Goal: Task Accomplishment & Management: Manage account settings

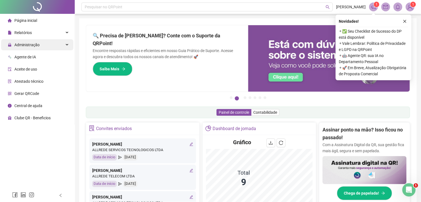
click at [53, 46] on div "Administração" at bounding box center [37, 44] width 72 height 11
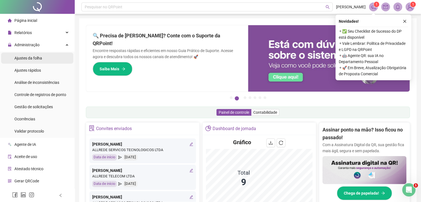
click at [37, 59] on span "Ajustes da folha" at bounding box center [28, 58] width 28 height 4
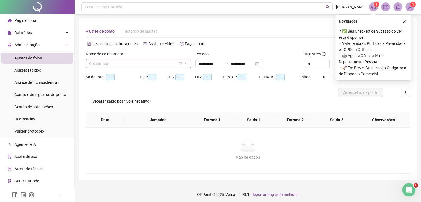
click at [110, 65] on input "search" at bounding box center [136, 64] width 94 height 8
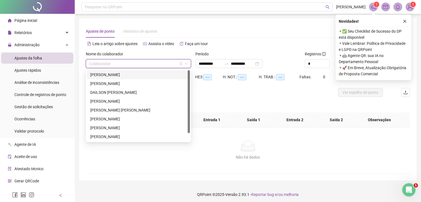
click at [110, 64] on input "search" at bounding box center [136, 64] width 94 height 8
click at [111, 75] on div "[PERSON_NAME]" at bounding box center [138, 75] width 96 height 6
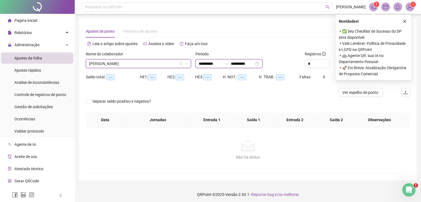
click at [209, 65] on input "**********" at bounding box center [210, 64] width 23 height 6
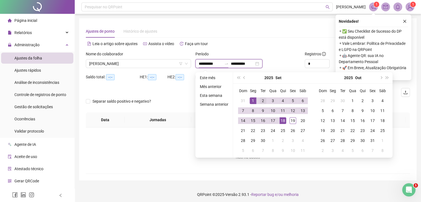
type input "**********"
click at [243, 78] on button "prev-year" at bounding box center [244, 77] width 6 height 11
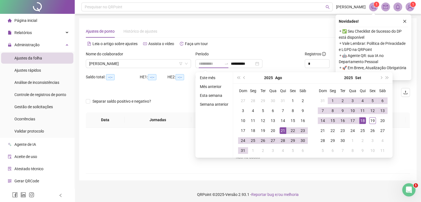
type input "**********"
click at [281, 130] on div "21" at bounding box center [283, 130] width 7 height 7
type input "**********"
click at [362, 122] on div "18" at bounding box center [362, 120] width 7 height 7
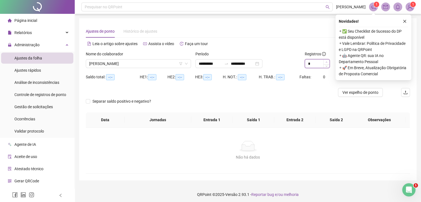
type input "*"
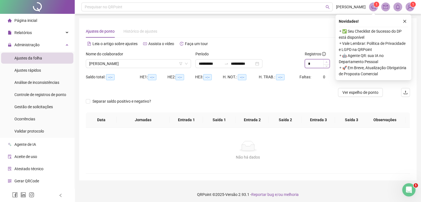
click at [326, 61] on icon "up" at bounding box center [327, 62] width 2 height 2
click at [408, 20] on button "button" at bounding box center [404, 21] width 7 height 7
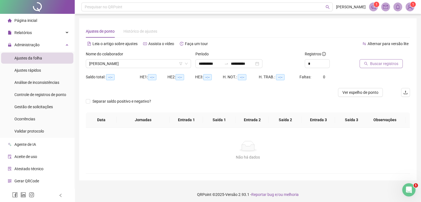
click at [382, 66] on span "Buscar registros" at bounding box center [384, 64] width 28 height 6
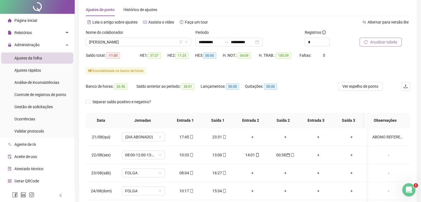
scroll to position [28, 0]
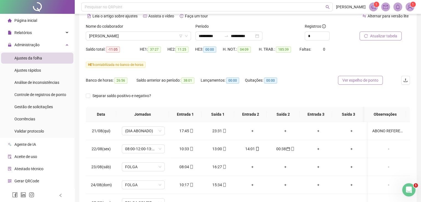
click at [354, 81] on span "Ver espelho de ponto" at bounding box center [361, 80] width 36 height 6
click at [377, 38] on span "Atualizar tabela" at bounding box center [383, 36] width 27 height 6
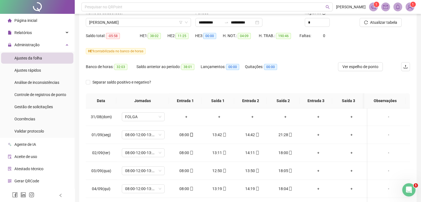
scroll to position [0, 0]
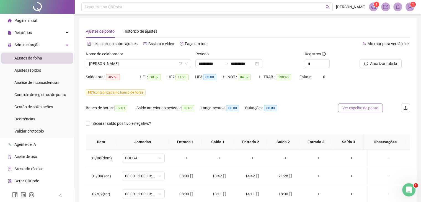
click at [356, 110] on span "Ver espelho de ponto" at bounding box center [361, 108] width 36 height 6
click at [151, 61] on span "[PERSON_NAME]" at bounding box center [138, 64] width 99 height 8
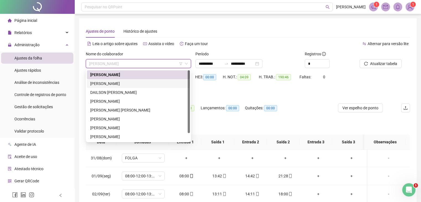
click at [114, 82] on div "[PERSON_NAME]" at bounding box center [138, 84] width 96 height 6
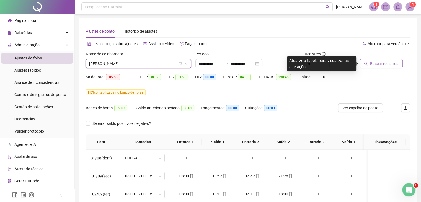
click at [377, 64] on span "Buscar registros" at bounding box center [384, 64] width 28 height 6
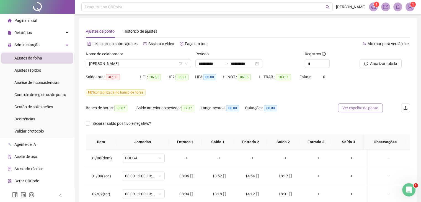
click at [366, 107] on span "Ver espelho de ponto" at bounding box center [361, 108] width 36 height 6
click at [363, 106] on span "Ver espelho de ponto" at bounding box center [361, 108] width 36 height 6
click at [382, 64] on span "Atualizar tabela" at bounding box center [383, 64] width 27 height 6
click at [359, 110] on span "Ver espelho de ponto" at bounding box center [361, 108] width 36 height 6
click at [144, 65] on span "[PERSON_NAME]" at bounding box center [138, 64] width 99 height 8
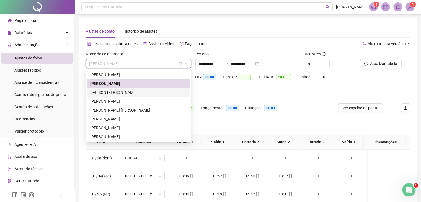
click at [120, 92] on div "DAILSON [PERSON_NAME]" at bounding box center [138, 92] width 96 height 6
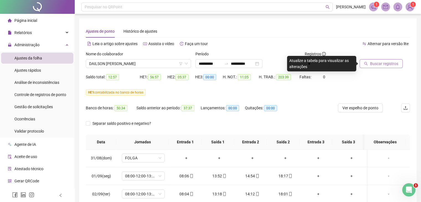
click at [383, 64] on span "Buscar registros" at bounding box center [384, 64] width 28 height 6
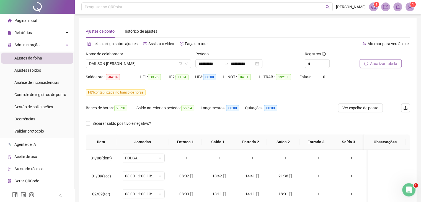
click at [376, 65] on span "Atualizar tabela" at bounding box center [383, 64] width 27 height 6
click at [349, 107] on span "Ver espelho de ponto" at bounding box center [361, 108] width 36 height 6
click at [143, 63] on span "DAILSON [PERSON_NAME]" at bounding box center [138, 64] width 99 height 8
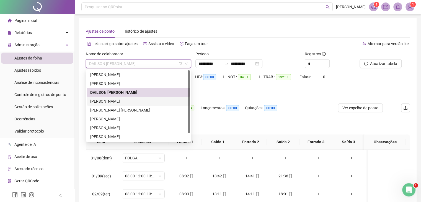
click at [116, 102] on div "[PERSON_NAME]" at bounding box center [138, 101] width 96 height 6
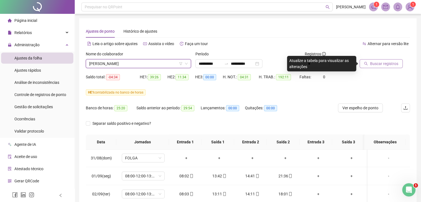
click at [385, 64] on span "Buscar registros" at bounding box center [384, 64] width 28 height 6
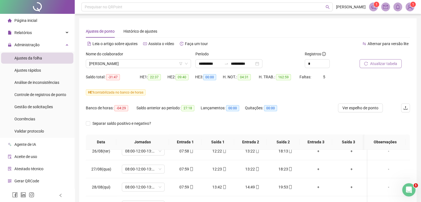
click at [382, 64] on span "Atualizar tabela" at bounding box center [383, 64] width 27 height 6
click at [361, 108] on span "Ver espelho de ponto" at bounding box center [361, 108] width 36 height 6
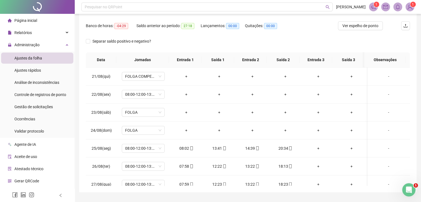
scroll to position [83, 0]
click at [148, 93] on span "08:00-12:00-13:00-17:00" at bounding box center [143, 93] width 36 height 8
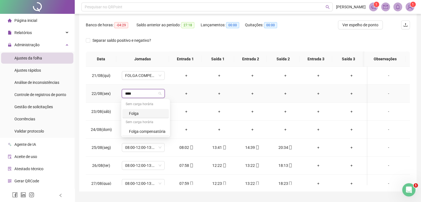
type input "*****"
click at [146, 135] on div "Folga compensatória" at bounding box center [145, 131] width 47 height 9
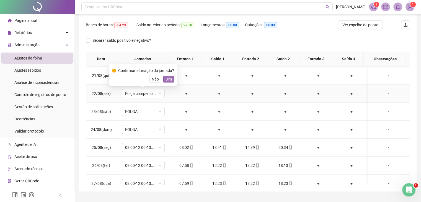
click at [168, 80] on span "Sim" at bounding box center [169, 79] width 6 height 6
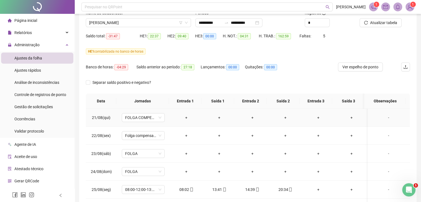
scroll to position [0, 0]
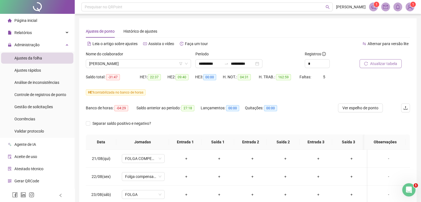
click at [382, 65] on span "Atualizar tabela" at bounding box center [383, 64] width 27 height 6
click at [251, 65] on input "**********" at bounding box center [242, 64] width 23 height 6
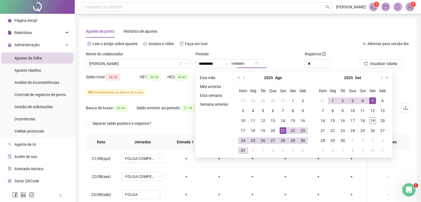
click at [374, 101] on div "5" at bounding box center [372, 100] width 7 height 7
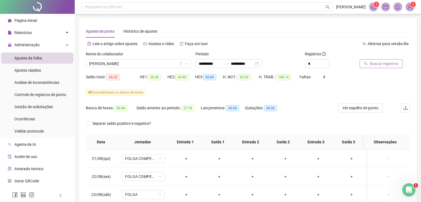
click at [379, 64] on span "Buscar registros" at bounding box center [384, 64] width 28 height 6
click at [249, 65] on input "**********" at bounding box center [242, 64] width 23 height 6
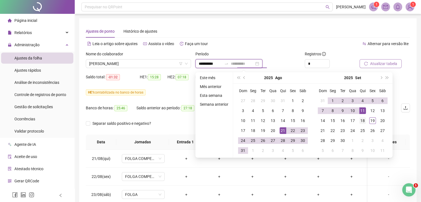
type input "**********"
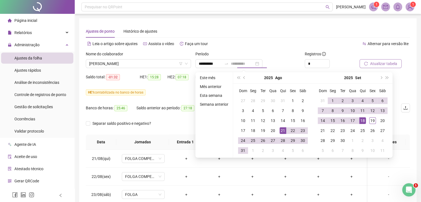
click at [363, 120] on div "18" at bounding box center [362, 120] width 7 height 7
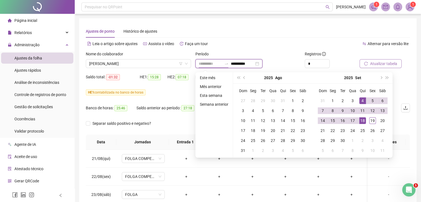
type input "**********"
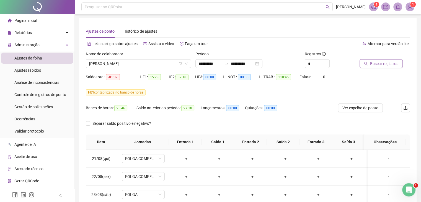
click at [380, 63] on span "Buscar registros" at bounding box center [384, 64] width 28 height 6
click at [131, 65] on span "[PERSON_NAME]" at bounding box center [138, 64] width 99 height 8
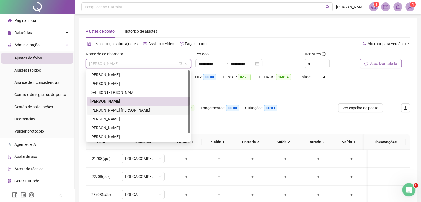
click at [120, 111] on div "[PERSON_NAME] [PERSON_NAME]" at bounding box center [138, 110] width 96 height 6
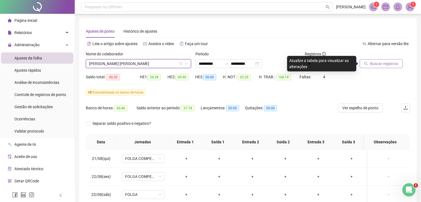
click at [377, 62] on span "Buscar registros" at bounding box center [384, 64] width 28 height 6
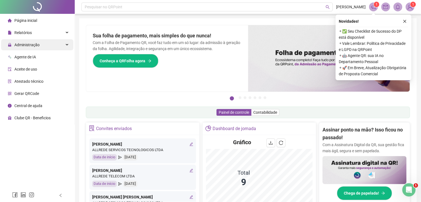
click at [63, 42] on div "Administração" at bounding box center [37, 44] width 72 height 11
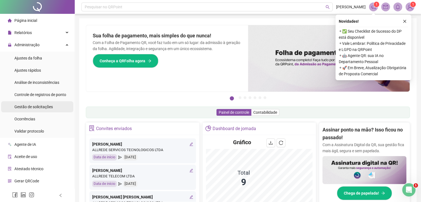
click at [48, 107] on span "Gestão de solicitações" at bounding box center [33, 107] width 38 height 4
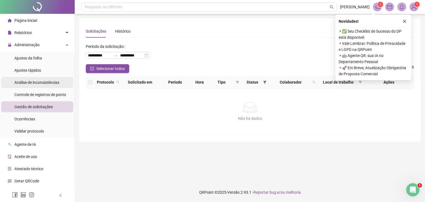
click at [44, 77] on div "Análise de inconsistências" at bounding box center [36, 82] width 45 height 11
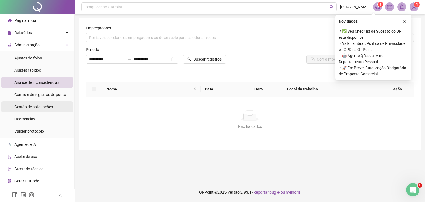
click at [40, 108] on span "Gestão de solicitações" at bounding box center [33, 107] width 38 height 4
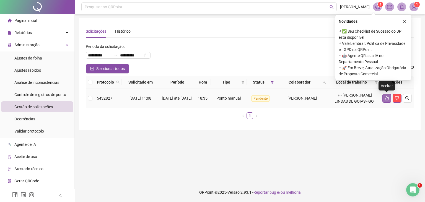
click at [385, 99] on icon "like" at bounding box center [387, 98] width 4 height 4
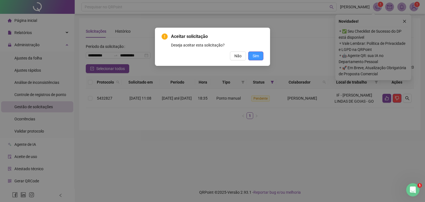
click at [257, 57] on span "Sim" at bounding box center [256, 56] width 6 height 6
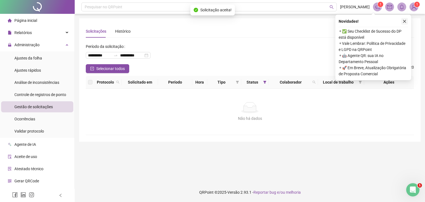
click at [403, 20] on icon "close" at bounding box center [405, 21] width 4 height 4
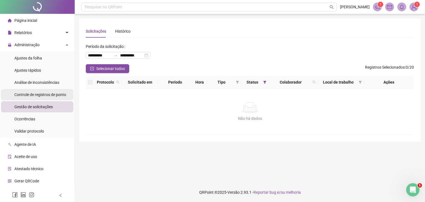
click at [51, 93] on span "Controle de registros de ponto" at bounding box center [40, 94] width 52 height 4
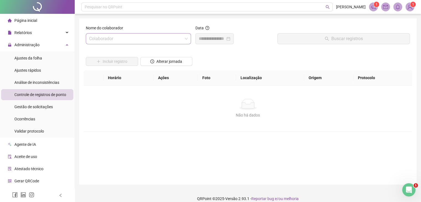
click at [125, 39] on input "search" at bounding box center [136, 39] width 94 height 11
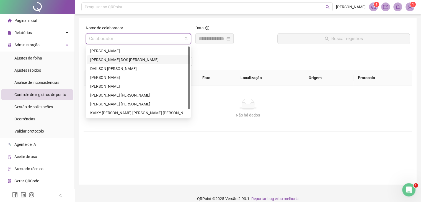
click at [114, 63] on div "[PERSON_NAME]" at bounding box center [138, 59] width 103 height 9
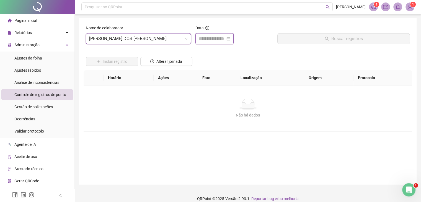
click at [207, 42] on input at bounding box center [212, 38] width 27 height 7
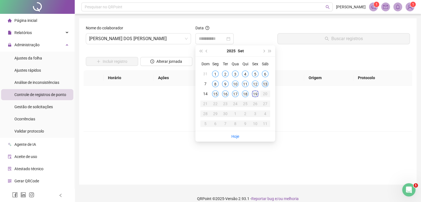
click at [266, 84] on div "13" at bounding box center [265, 84] width 7 height 7
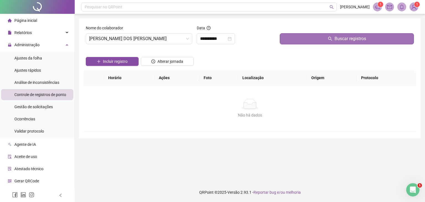
click at [320, 38] on button "Buscar registros" at bounding box center [347, 38] width 134 height 11
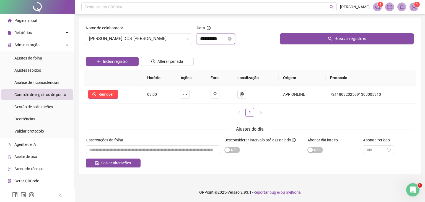
click at [212, 39] on input "**********" at bounding box center [213, 38] width 27 height 7
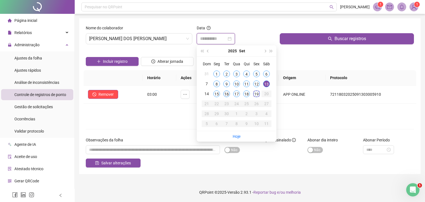
type input "**********"
click at [226, 94] on div "16" at bounding box center [226, 94] width 7 height 7
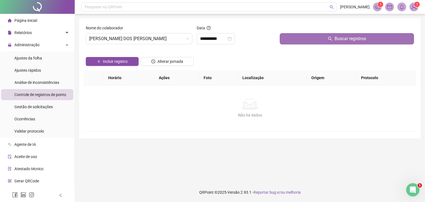
click at [341, 40] on span "Buscar registros" at bounding box center [351, 38] width 32 height 7
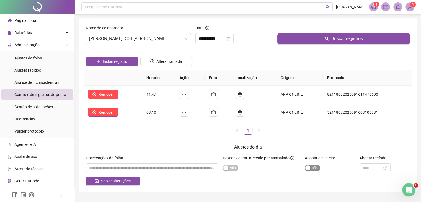
click at [309, 167] on div "button" at bounding box center [307, 168] width 5 height 5
click at [317, 169] on div "button" at bounding box center [317, 168] width 5 height 5
click at [371, 168] on input at bounding box center [372, 168] width 19 height 6
click at [370, 141] on div "06" at bounding box center [367, 140] width 13 height 8
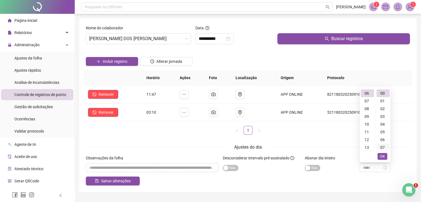
type input "*****"
click at [384, 157] on span "OK" at bounding box center [382, 156] width 5 height 6
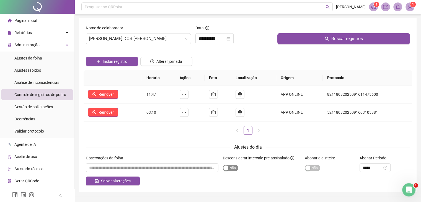
click at [227, 170] on div "button" at bounding box center [225, 168] width 5 height 5
click at [233, 170] on div "button" at bounding box center [235, 168] width 5 height 5
click at [149, 171] on input "textarea" at bounding box center [152, 167] width 133 height 9
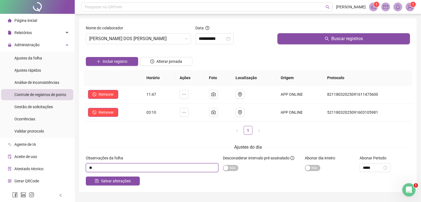
type input "*"
type input "**********"
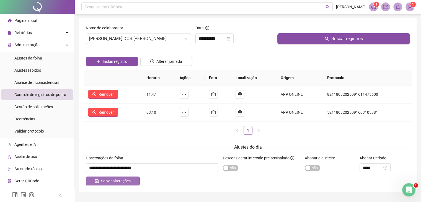
click at [128, 181] on span "Salvar alterações" at bounding box center [116, 181] width 30 height 6
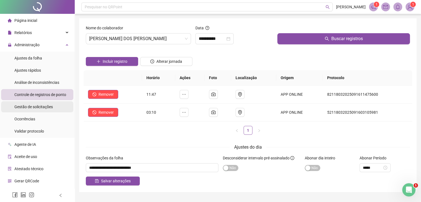
click at [40, 108] on span "Gestão de solicitações" at bounding box center [33, 107] width 38 height 4
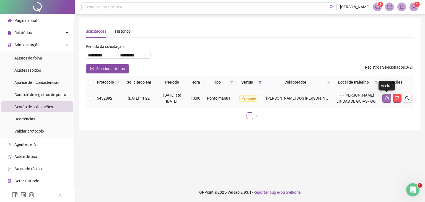
click at [385, 99] on icon "like" at bounding box center [387, 98] width 4 height 4
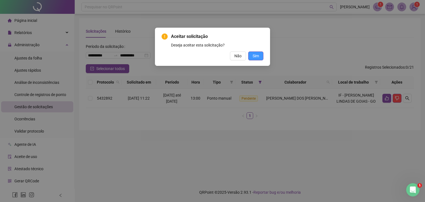
click at [257, 58] on span "Sim" at bounding box center [256, 56] width 6 height 6
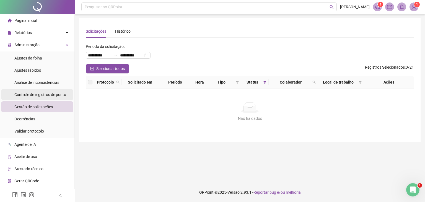
click at [50, 95] on span "Controle de registros de ponto" at bounding box center [40, 94] width 52 height 4
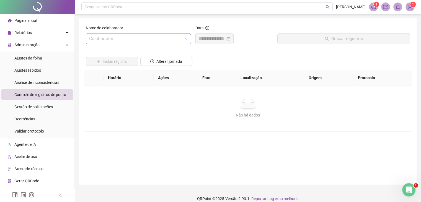
click at [161, 39] on input "search" at bounding box center [136, 39] width 94 height 11
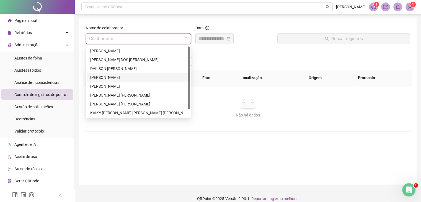
click at [109, 80] on div "[PERSON_NAME]" at bounding box center [138, 77] width 96 height 6
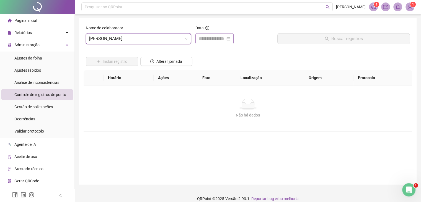
drag, startPoint x: 219, startPoint y: 35, endPoint x: 219, endPoint y: 38, distance: 2.8
click at [219, 35] on div at bounding box center [214, 38] width 38 height 11
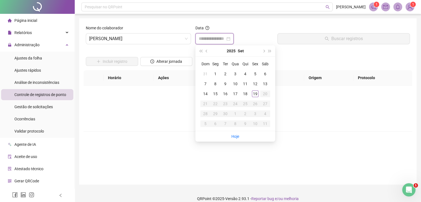
click at [219, 38] on input at bounding box center [212, 38] width 27 height 7
click at [205, 52] on button "prev-year" at bounding box center [207, 50] width 6 height 11
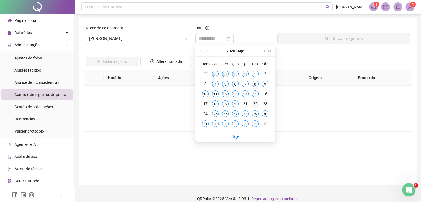
click at [254, 104] on div "22" at bounding box center [255, 104] width 7 height 7
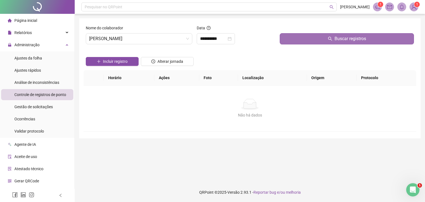
click at [324, 38] on button "Buscar registros" at bounding box center [347, 38] width 134 height 11
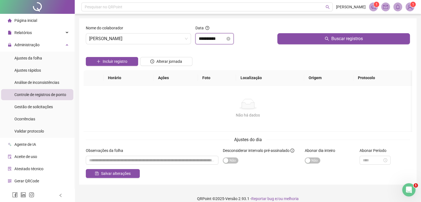
click at [213, 39] on input "**********" at bounding box center [212, 38] width 27 height 7
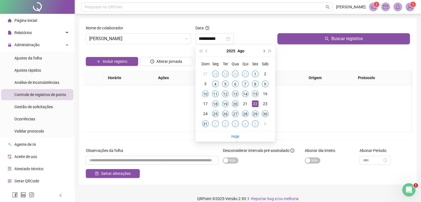
click at [265, 52] on button "next-year" at bounding box center [264, 50] width 6 height 11
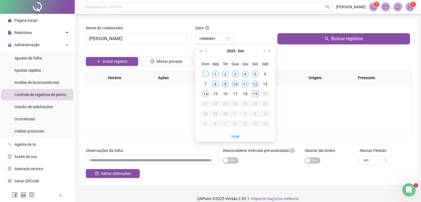
type input "**********"
click at [227, 84] on div "9" at bounding box center [225, 84] width 7 height 7
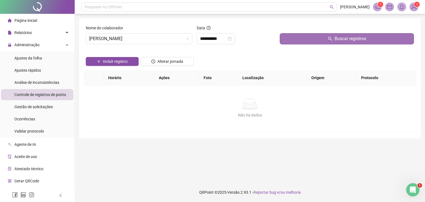
click at [324, 38] on button "Buscar registros" at bounding box center [347, 38] width 134 height 11
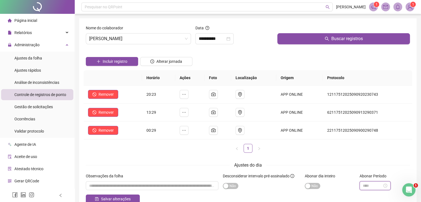
click at [372, 187] on input at bounding box center [372, 186] width 19 height 6
type input "*****"
click at [369, 135] on div "03" at bounding box center [367, 135] width 13 height 8
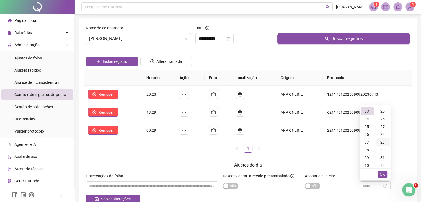
click at [383, 143] on div "29" at bounding box center [383, 142] width 13 height 8
type input "*****"
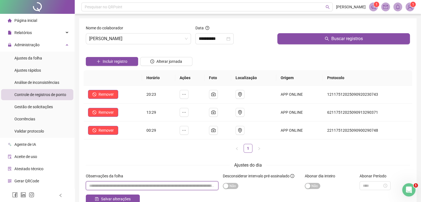
click at [175, 188] on input "textarea" at bounding box center [152, 185] width 133 height 9
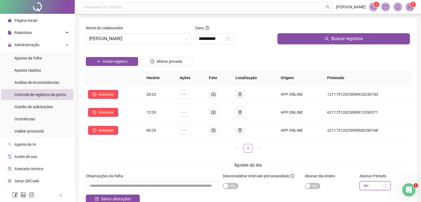
click at [374, 186] on input at bounding box center [372, 186] width 19 height 6
type input "*****"
click at [368, 111] on div "03" at bounding box center [367, 111] width 13 height 8
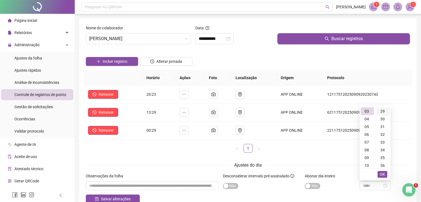
click at [383, 110] on div "29" at bounding box center [383, 111] width 13 height 8
type input "*****"
click at [384, 174] on span "OK" at bounding box center [382, 174] width 5 height 6
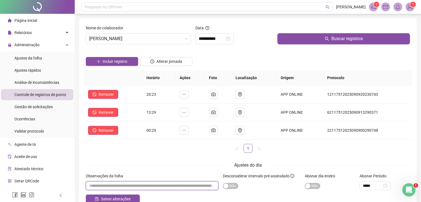
click at [171, 186] on input "textarea" at bounding box center [152, 185] width 133 height 9
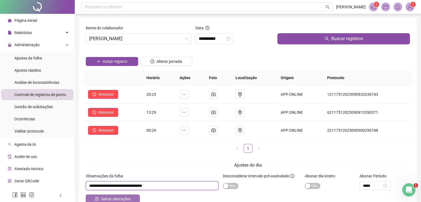
type input "**********"
click at [123, 199] on span "Salvar alterações" at bounding box center [116, 199] width 30 height 6
